Goal: Task Accomplishment & Management: Use online tool/utility

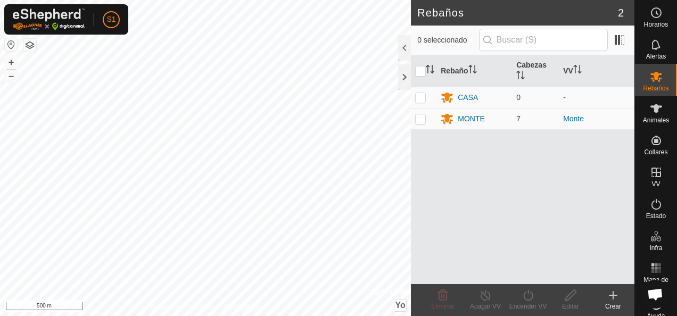
scroll to position [638, 0]
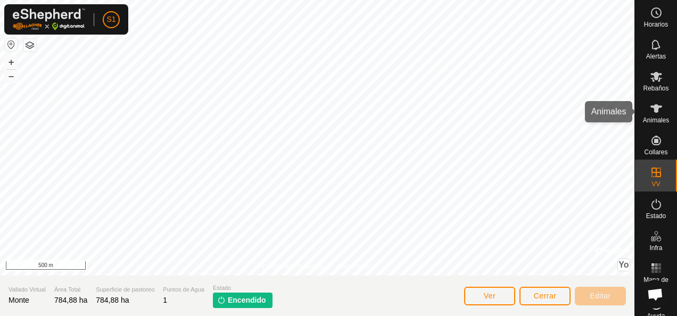
click at [651, 115] on es-animals-svg-icon at bounding box center [655, 108] width 19 height 17
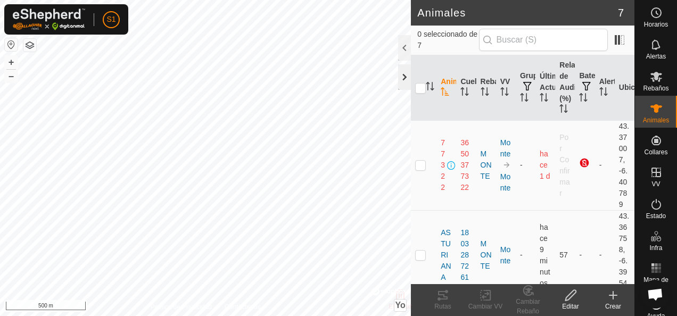
click at [407, 77] on div at bounding box center [404, 77] width 13 height 26
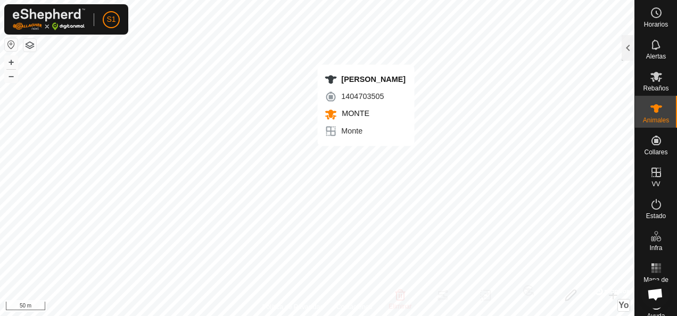
checkbox input "true"
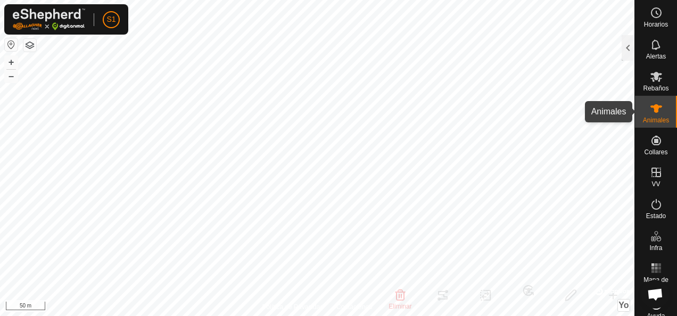
click at [653, 109] on icon at bounding box center [656, 108] width 12 height 9
click at [625, 52] on div at bounding box center [627, 48] width 13 height 26
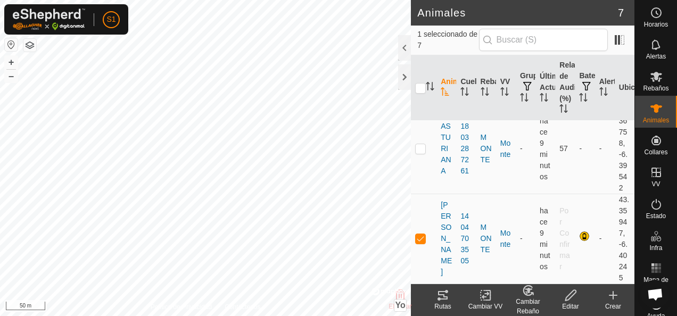
scroll to position [160, 0]
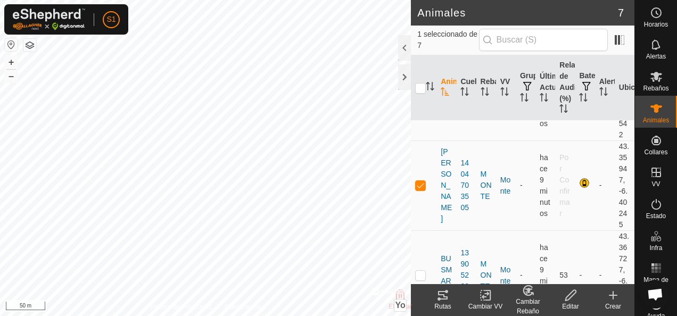
click at [445, 304] on div "Rutas" at bounding box center [442, 307] width 43 height 10
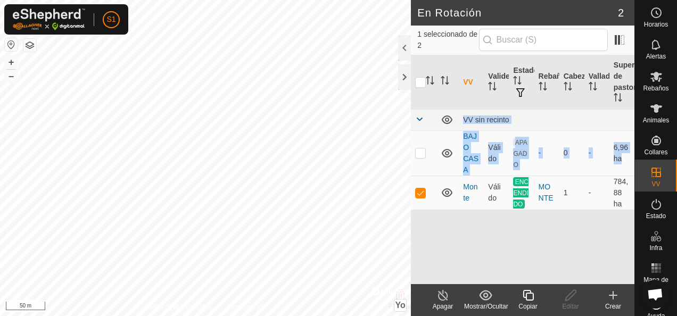
drag, startPoint x: 460, startPoint y: 179, endPoint x: 481, endPoint y: 259, distance: 82.7
click at [481, 259] on div "VV Validez Estado Rebaño Cabezas Vallado Superficie de pastoreo VV sin recinto …" at bounding box center [522, 169] width 223 height 229
drag, startPoint x: 481, startPoint y: 259, endPoint x: 474, endPoint y: 246, distance: 14.5
click at [474, 246] on div "VV Validez Estado Rebaño Cabezas Vallado Superficie de pastoreo VV sin recinto …" at bounding box center [522, 169] width 223 height 229
click at [474, 245] on div "VV Validez Estado Rebaño Cabezas Vallado Superficie de pastoreo VV sin recinto …" at bounding box center [522, 169] width 223 height 229
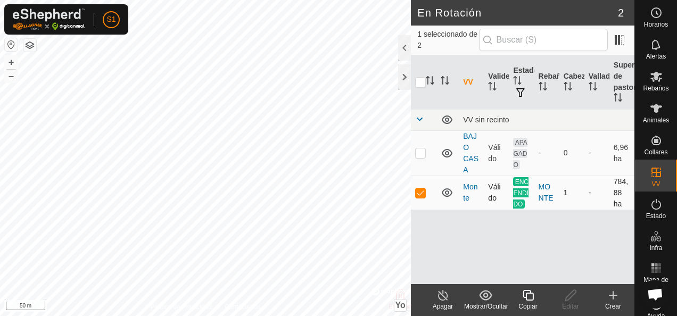
drag, startPoint x: 431, startPoint y: 151, endPoint x: 437, endPoint y: 194, distance: 43.5
click at [437, 194] on tbody "VV sin recinto BAJO CASA Válido APAGADO - 0 - 6,96 ha [GEOGRAPHIC_DATA] ENCENDI…" at bounding box center [522, 159] width 223 height 101
click at [654, 110] on icon at bounding box center [655, 108] width 13 height 13
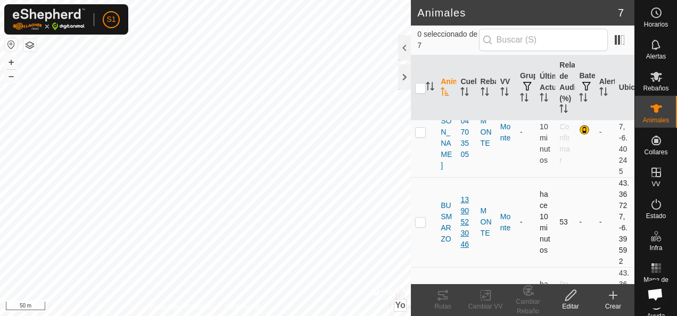
scroll to position [106, 0]
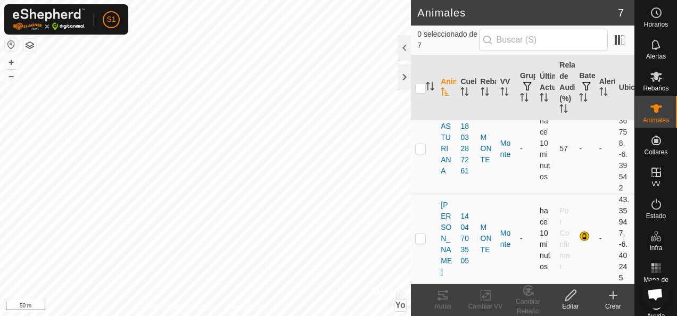
click at [423, 239] on p-checkbox at bounding box center [420, 238] width 11 height 9
checkbox input "true"
click at [442, 294] on icon at bounding box center [443, 295] width 10 height 9
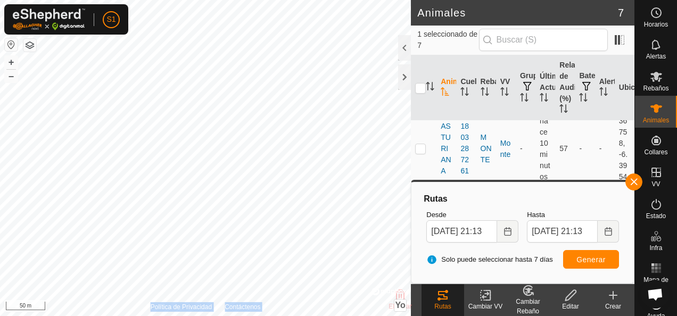
click at [155, 272] on div "Política de Privacidad Contáctenos [PERSON_NAME] + – ⇧ Yo © Mapbox , © OpenStre…" at bounding box center [205, 158] width 411 height 316
click at [401, 79] on div at bounding box center [404, 77] width 13 height 26
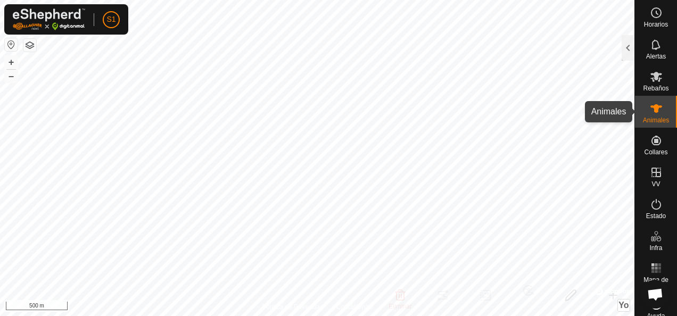
click at [650, 110] on icon at bounding box center [656, 108] width 12 height 9
click at [630, 52] on div at bounding box center [627, 48] width 13 height 26
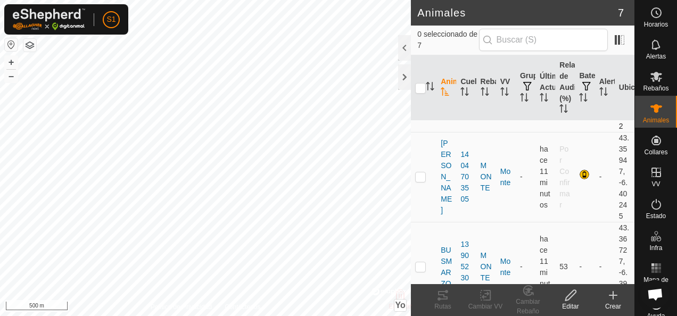
scroll to position [160, 0]
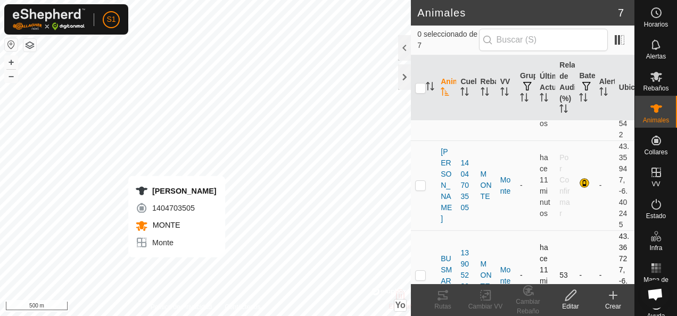
checkbox input "true"
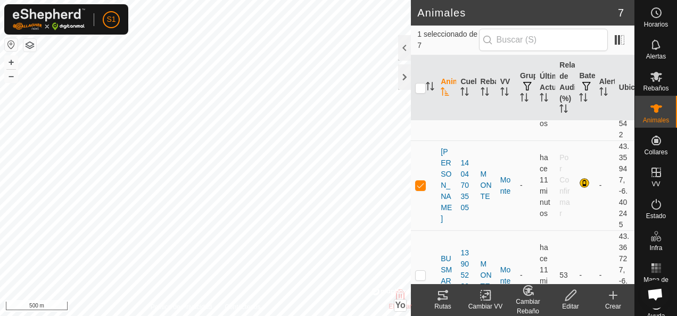
click at [481, 295] on icon at bounding box center [485, 295] width 13 height 13
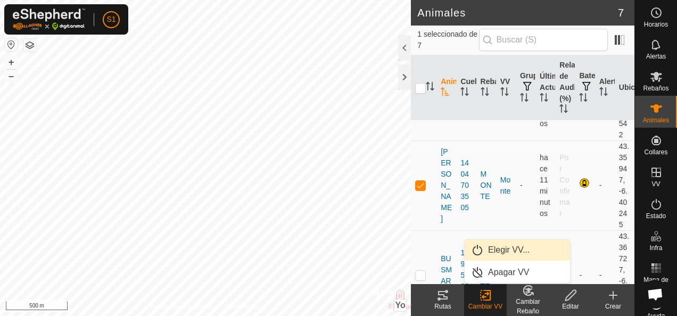
click at [493, 254] on link "Elegir VV..." at bounding box center [516, 249] width 105 height 21
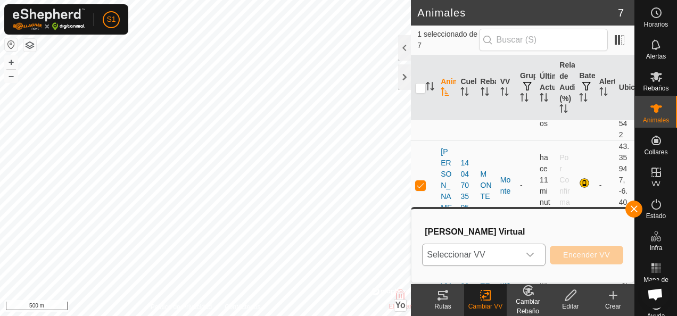
click at [486, 256] on span "Seleccionar VV" at bounding box center [470, 254] width 97 height 21
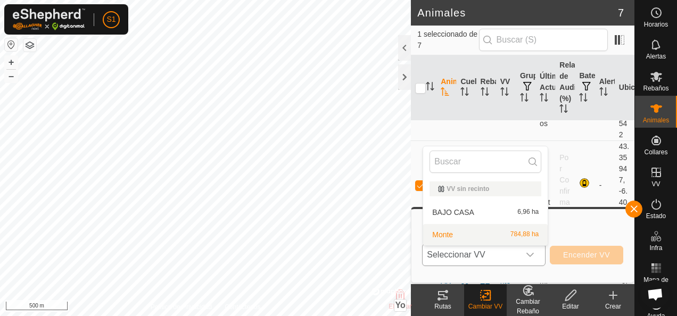
click at [472, 236] on li "Monte 784,88 ha" at bounding box center [485, 234] width 124 height 21
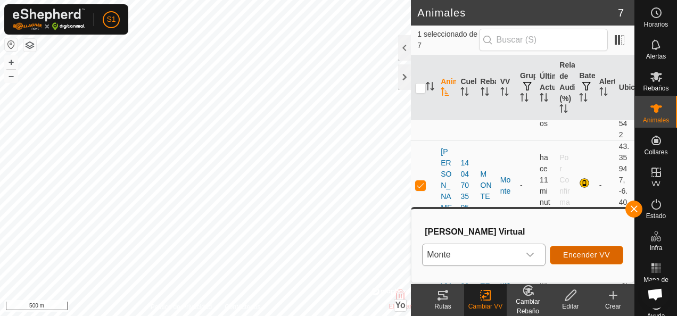
click at [572, 253] on span "Encender VV" at bounding box center [586, 255] width 47 height 9
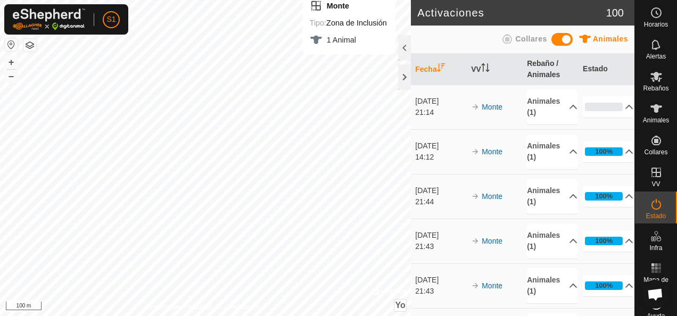
click at [351, 0] on html "S1 Horarios Alertas Rebaños Animales Collares VV Estado Infra Mapa de Calor Ayu…" at bounding box center [338, 158] width 677 height 316
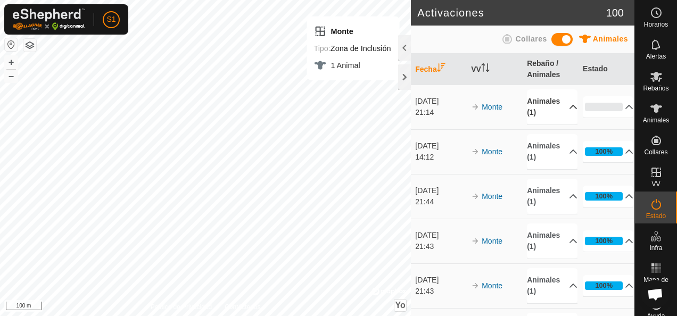
click at [559, 109] on p-accordion-header "Animales (1)" at bounding box center [552, 106] width 51 height 35
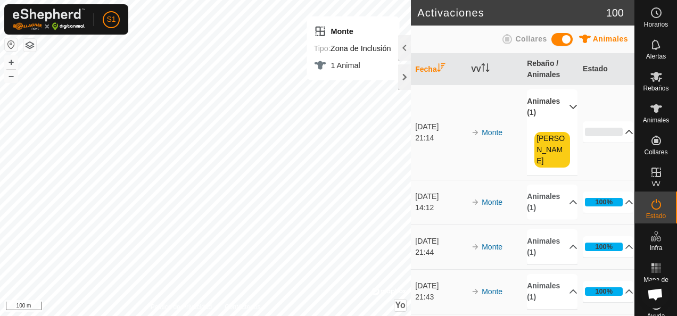
click at [612, 122] on p-accordion-header "0%" at bounding box center [607, 131] width 51 height 21
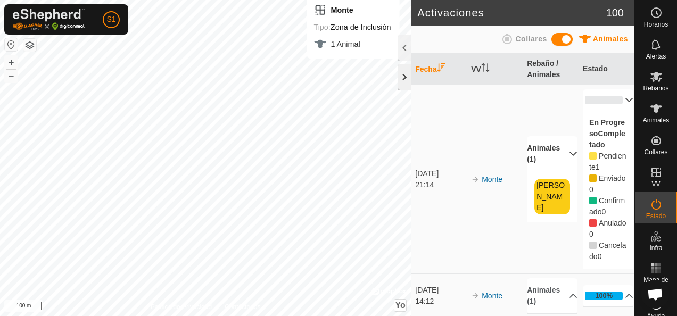
click at [402, 76] on div at bounding box center [404, 77] width 13 height 26
